Goal: Task Accomplishment & Management: Use online tool/utility

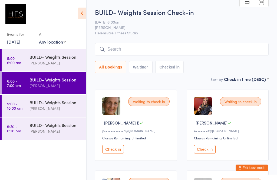
click at [55, 58] on div "BUILD- Weights Session" at bounding box center [55, 57] width 52 height 6
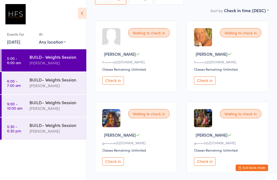
scroll to position [69, 0]
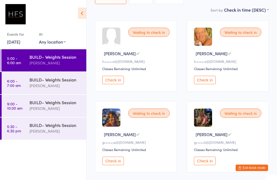
click at [63, 84] on div "[PERSON_NAME]" at bounding box center [55, 86] width 52 height 6
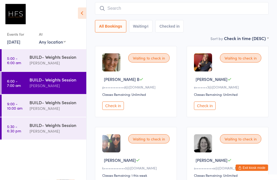
scroll to position [44, 0]
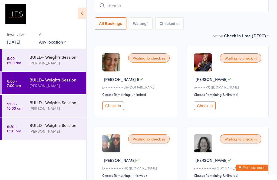
click at [54, 60] on div "BUILD- Weights Session" at bounding box center [55, 57] width 52 height 6
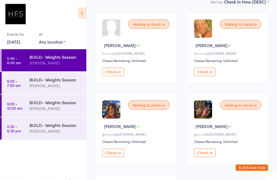
scroll to position [81, 0]
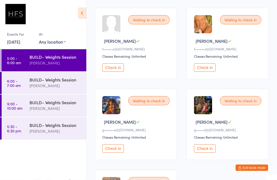
click at [206, 149] on button "Check in" at bounding box center [205, 148] width 22 height 8
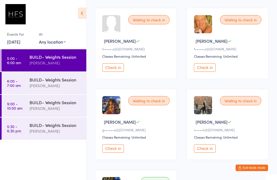
click at [206, 149] on button "Check in" at bounding box center [205, 148] width 22 height 8
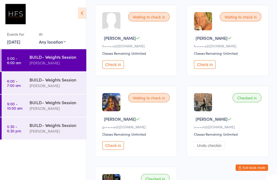
scroll to position [85, 0]
click at [116, 147] on button "Check in" at bounding box center [113, 145] width 22 height 8
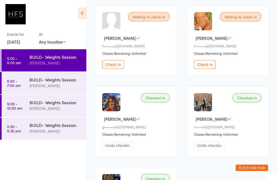
click at [202, 68] on button "Check in" at bounding box center [205, 64] width 22 height 8
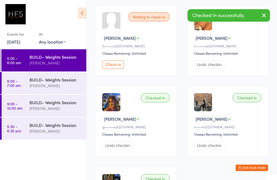
click at [116, 65] on button "Check in" at bounding box center [113, 64] width 22 height 8
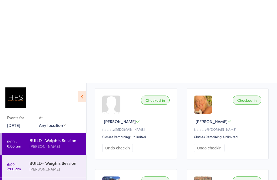
scroll to position [0, 0]
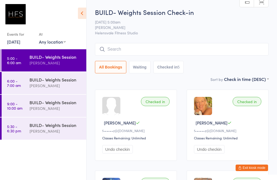
click at [143, 45] on input "search" at bounding box center [182, 49] width 174 height 12
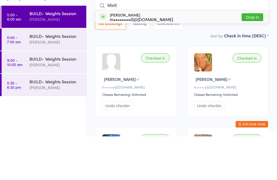
type input "Mleft"
click at [261, 57] on button "Drop in" at bounding box center [253, 61] width 22 height 8
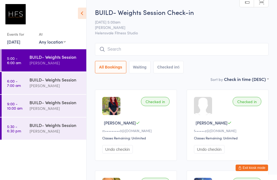
click at [117, 50] on input "search" at bounding box center [182, 49] width 174 height 12
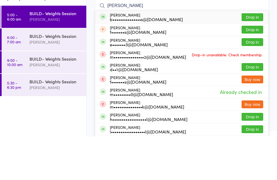
type input "[PERSON_NAME]"
click at [256, 57] on button "Drop in" at bounding box center [253, 61] width 22 height 8
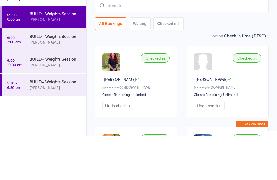
scroll to position [44, 0]
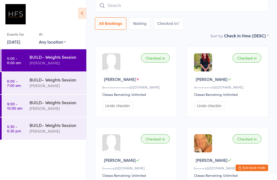
click at [68, 83] on div "[PERSON_NAME]" at bounding box center [55, 86] width 52 height 6
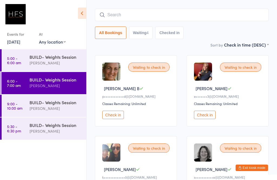
scroll to position [34, 0]
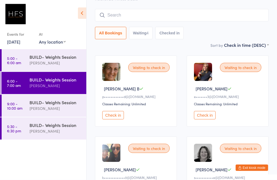
click at [151, 152] on div "Waiting to check in" at bounding box center [148, 148] width 41 height 9
click at [147, 151] on div "Waiting to check in" at bounding box center [148, 148] width 41 height 9
click at [155, 149] on div "Waiting to check in" at bounding box center [148, 148] width 41 height 9
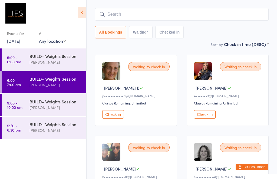
scroll to position [90, 0]
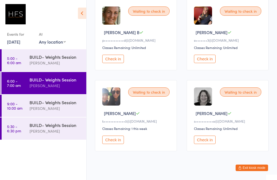
click at [116, 143] on button "Check in" at bounding box center [113, 140] width 22 height 8
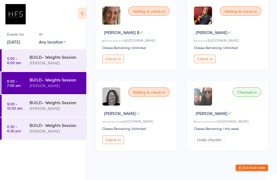
click at [210, 60] on button "Check in" at bounding box center [205, 59] width 22 height 8
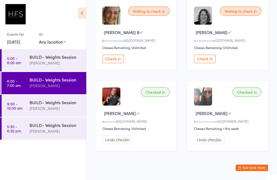
click at [116, 63] on button "Check in" at bounding box center [113, 59] width 22 height 8
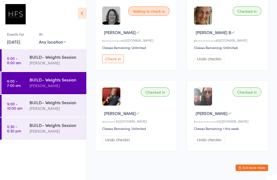
click at [117, 59] on button "Check in" at bounding box center [113, 59] width 22 height 8
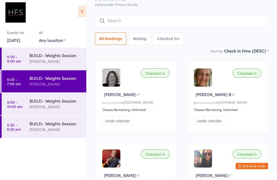
scroll to position [0, 0]
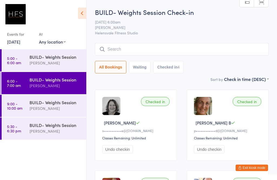
click at [119, 53] on input "search" at bounding box center [182, 49] width 174 height 12
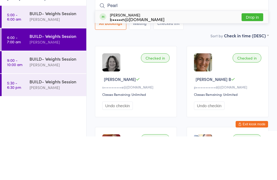
type input "Pearl"
click at [253, 57] on button "Drop in" at bounding box center [253, 61] width 22 height 8
